Goal: Task Accomplishment & Management: Use online tool/utility

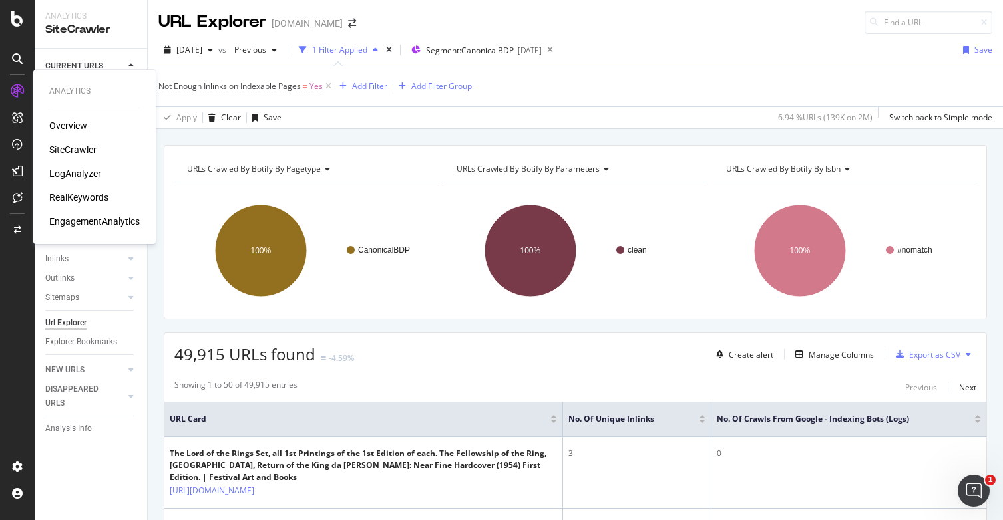
click at [83, 201] on div "RealKeywords" at bounding box center [78, 197] width 59 height 13
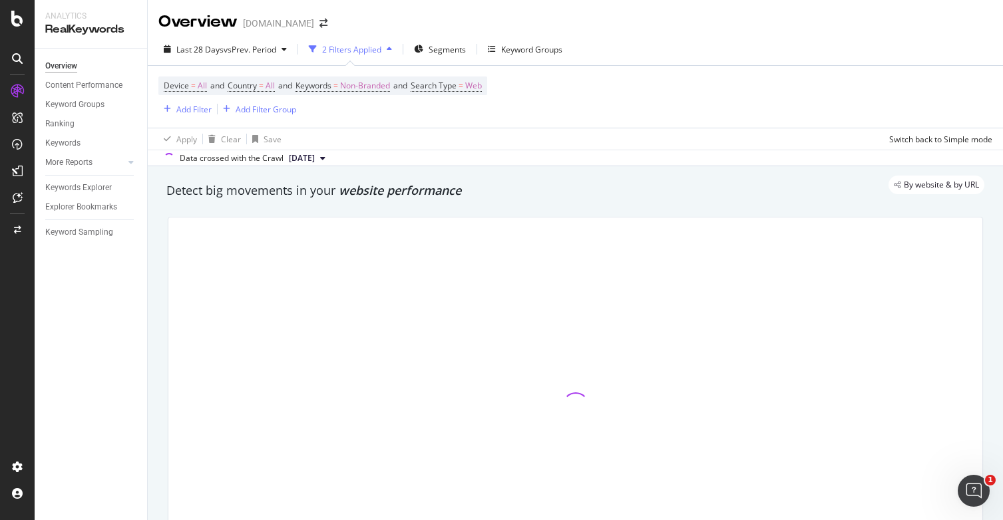
click at [357, 53] on div "2 Filters Applied" at bounding box center [351, 49] width 59 height 11
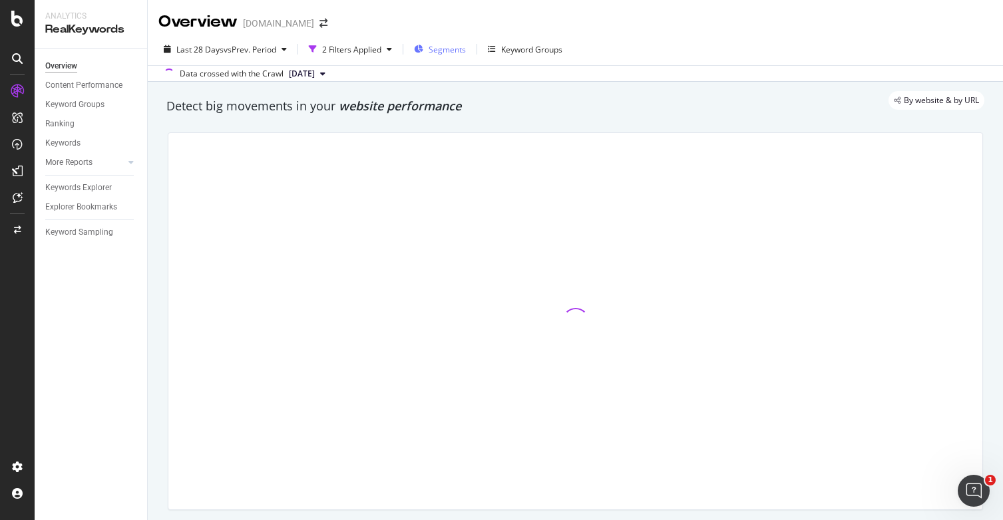
click at [468, 51] on button "Segments" at bounding box center [440, 49] width 63 height 21
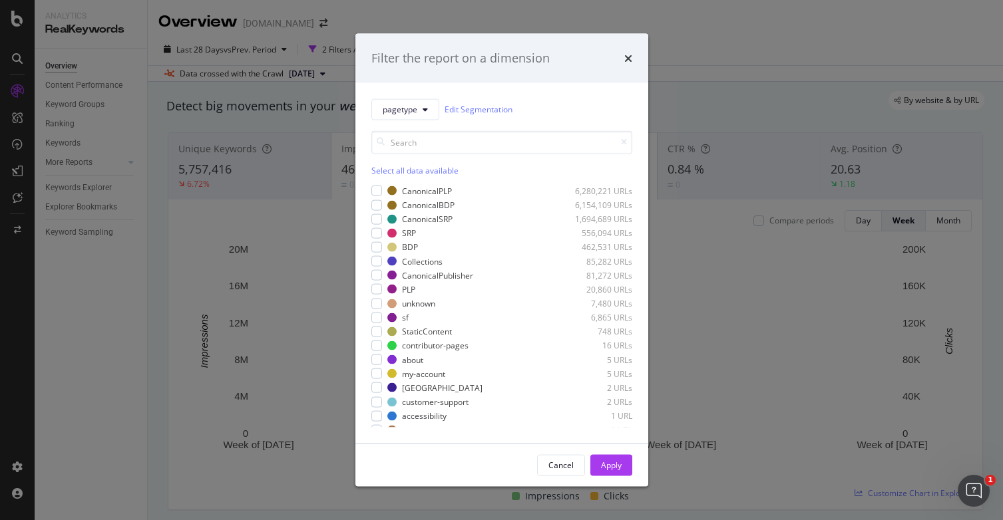
scroll to position [37, 0]
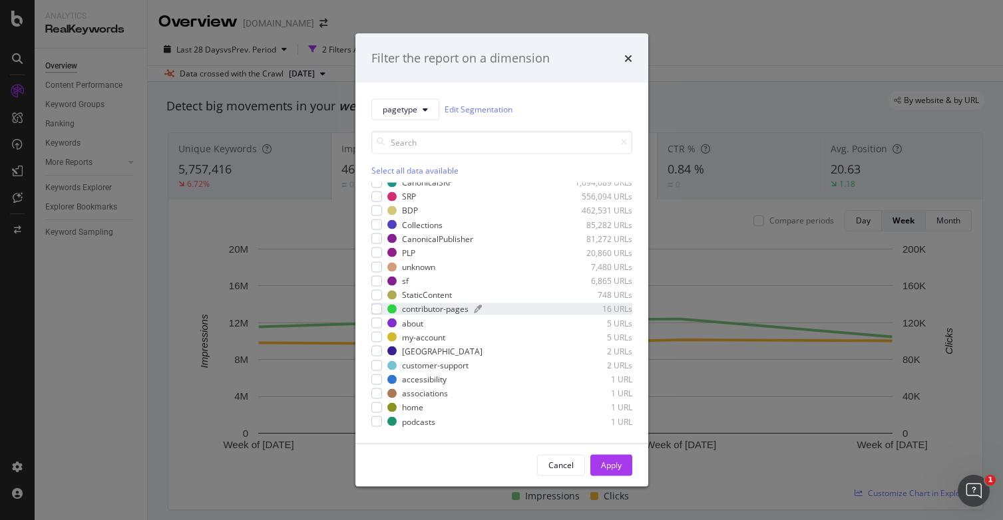
click at [454, 309] on div "contributor-pages" at bounding box center [435, 308] width 67 height 11
click at [612, 468] on div "Apply" at bounding box center [611, 465] width 21 height 11
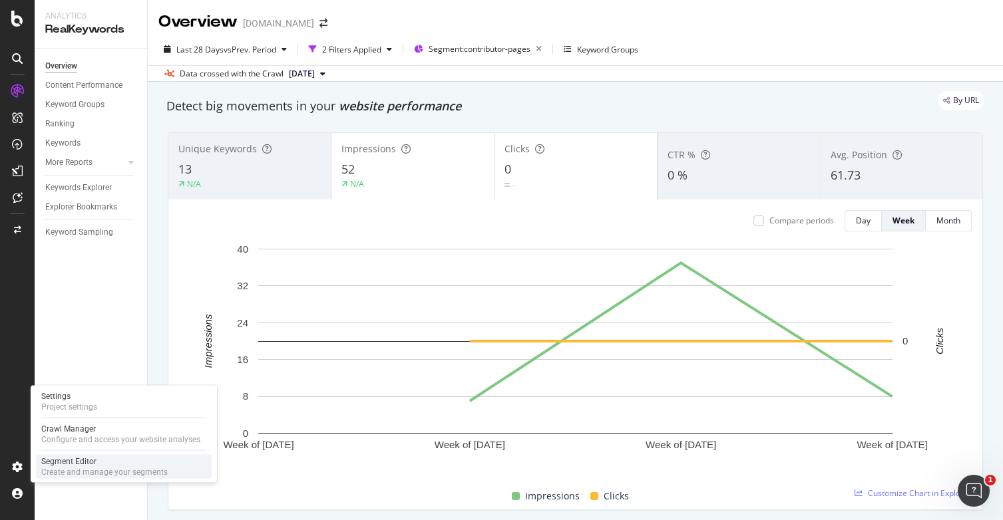
click at [57, 464] on div "Segment Editor" at bounding box center [104, 461] width 126 height 11
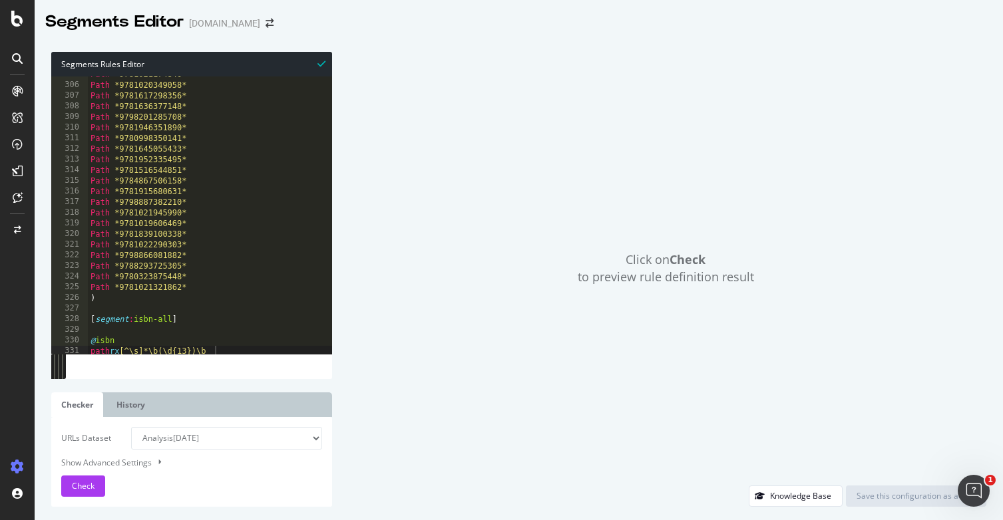
scroll to position [3246, 0]
click at [137, 397] on link "History" at bounding box center [130, 405] width 49 height 25
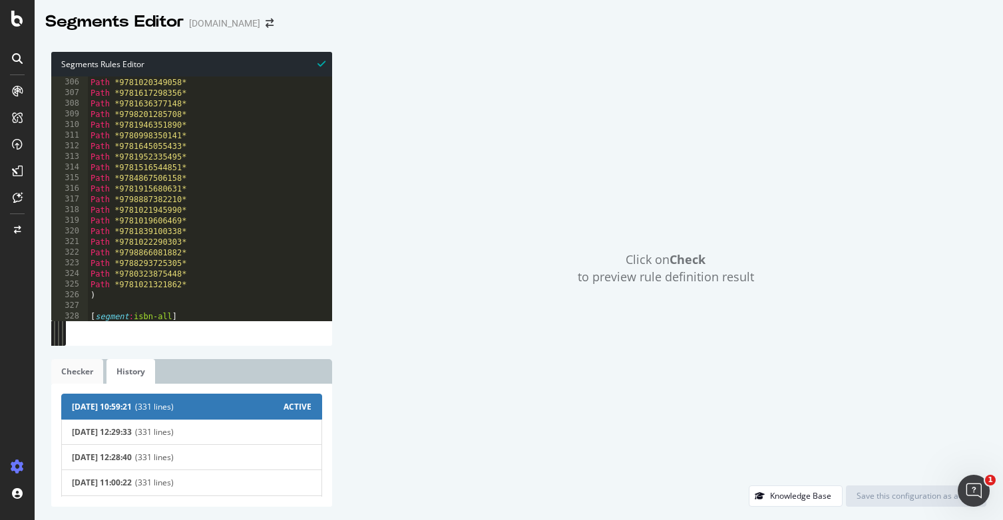
click at [90, 365] on link "Checker" at bounding box center [77, 371] width 52 height 25
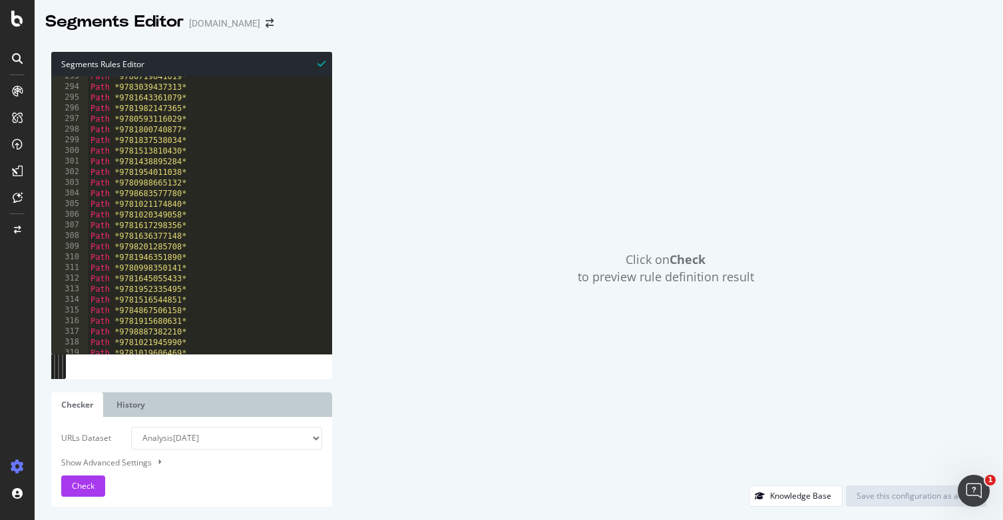
scroll to position [3114, 0]
